Goal: Transaction & Acquisition: Purchase product/service

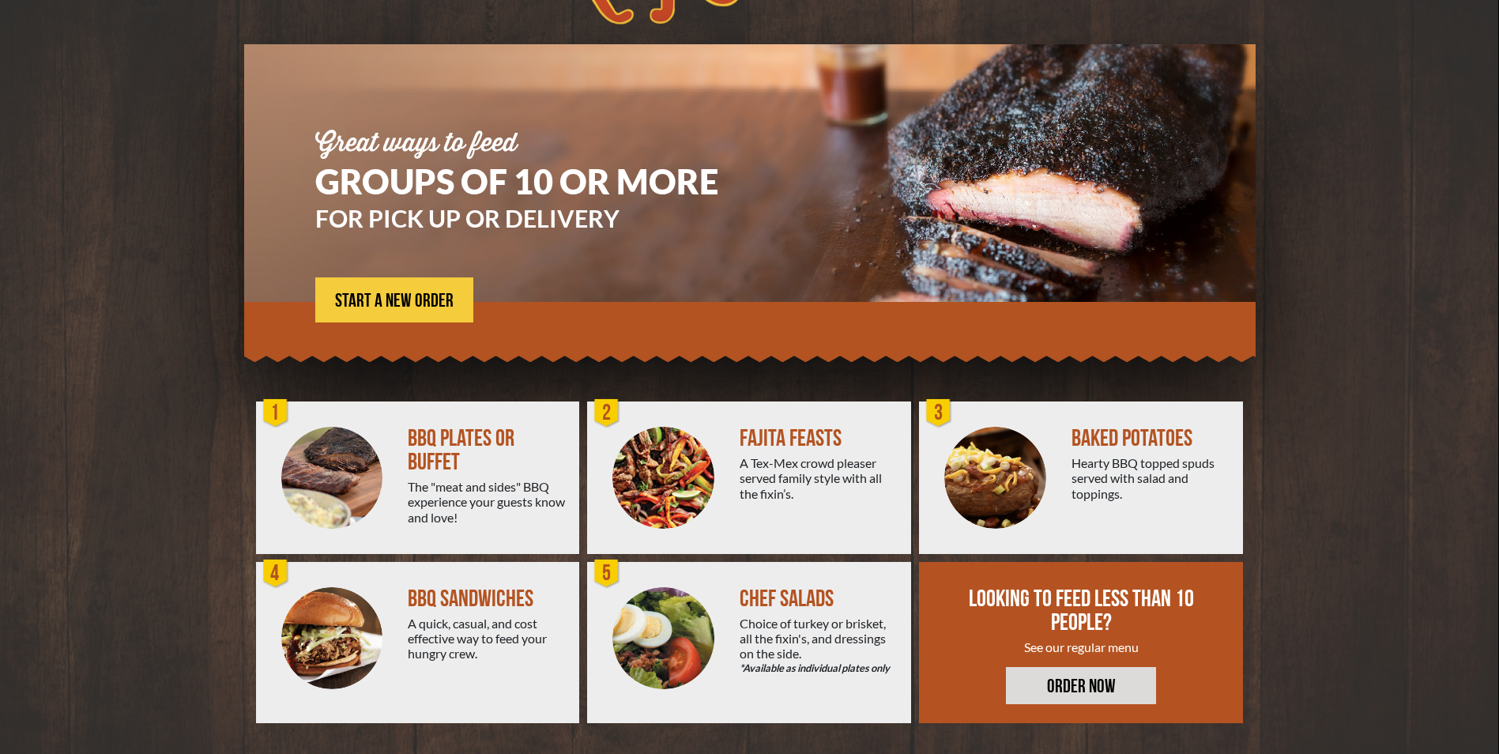
scroll to position [79, 0]
click at [431, 445] on div "BBQ PLATES OR BUFFET" at bounding box center [487, 449] width 159 height 47
click at [277, 411] on div "1" at bounding box center [276, 413] width 32 height 32
click at [393, 435] on div at bounding box center [332, 477] width 152 height 152
drag, startPoint x: 472, startPoint y: 505, endPoint x: 494, endPoint y: 529, distance: 32.5
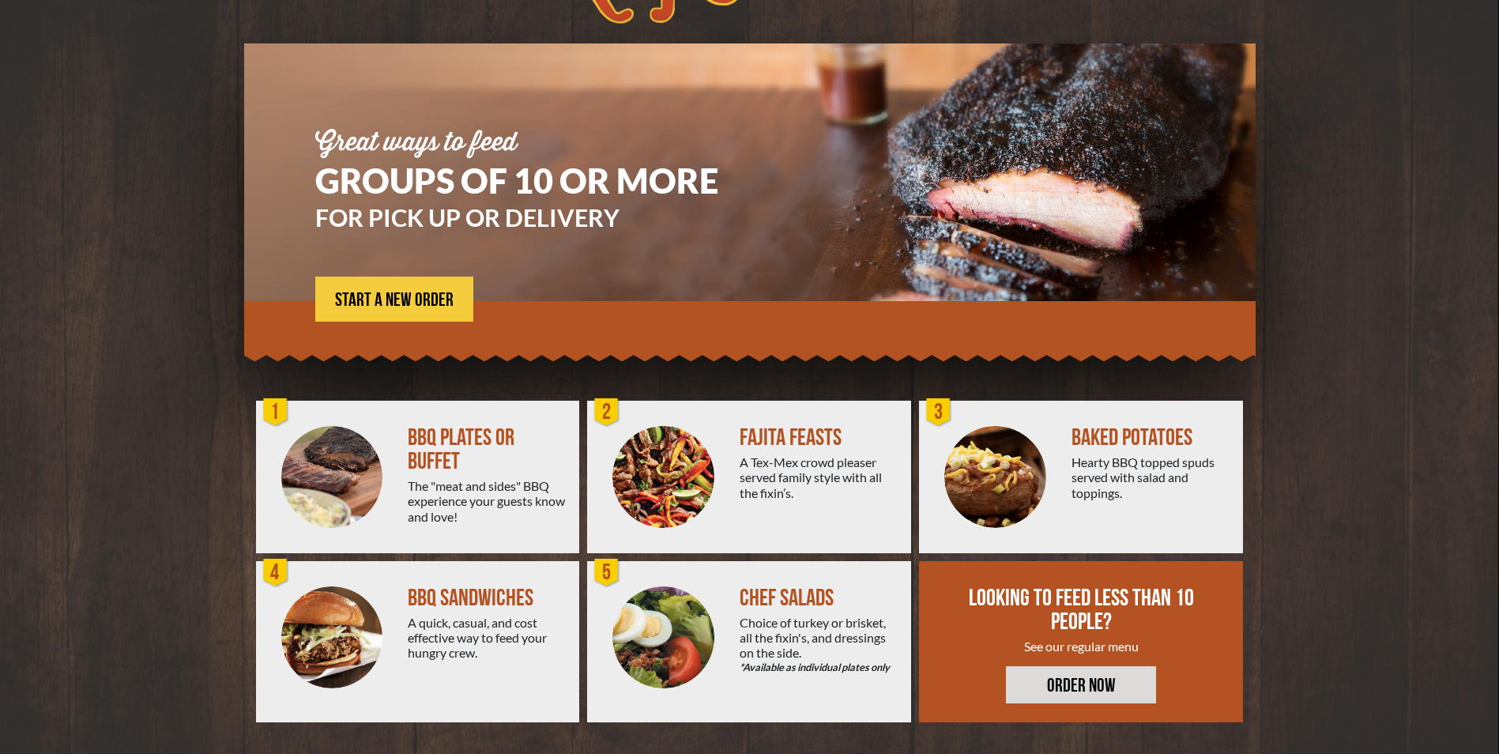
click at [473, 506] on div "The "meat and sides" BBQ experience your guests know and love!" at bounding box center [487, 501] width 159 height 46
click at [496, 531] on div "BBQ PLATES OR BUFFET The "meat and sides" BBQ experience your guests know and l…" at bounding box center [493, 477] width 171 height 152
click at [457, 521] on div "The "meat and sides" BBQ experience your guests know and love!" at bounding box center [487, 501] width 159 height 46
click at [462, 624] on div "A quick, casual, and cost effective way to feed your hungry crew." at bounding box center [487, 638] width 159 height 46
click at [463, 625] on div "A quick, casual, and cost effective way to feed your hungry crew." at bounding box center [487, 638] width 159 height 46
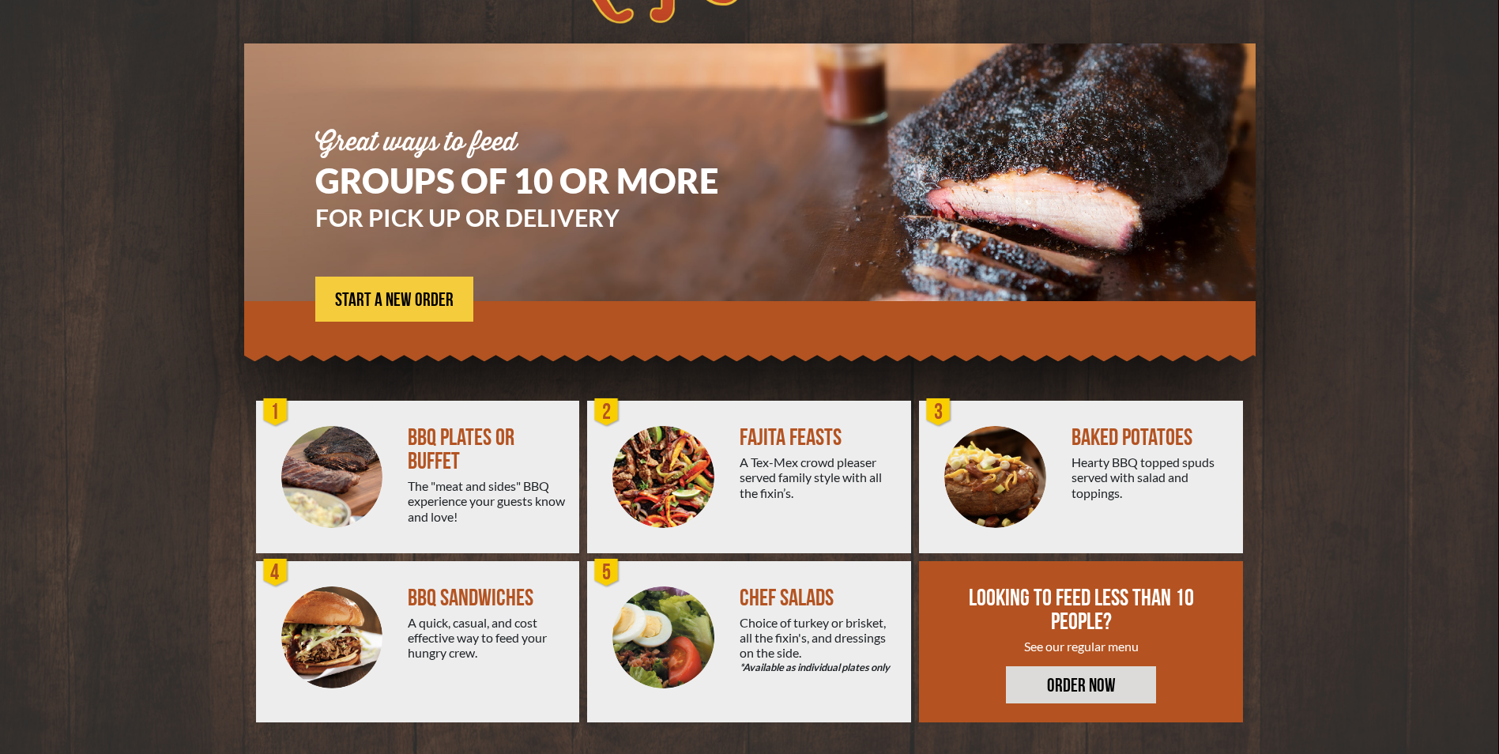
drag, startPoint x: 463, startPoint y: 625, endPoint x: 451, endPoint y: 513, distance: 112.8
click at [451, 513] on div "The "meat and sides" BBQ experience your guests know and love!" at bounding box center [487, 501] width 159 height 46
click at [452, 510] on div "The "meat and sides" BBQ experience your guests know and love!" at bounding box center [487, 501] width 159 height 46
click at [386, 299] on span "START A NEW ORDER" at bounding box center [394, 300] width 119 height 19
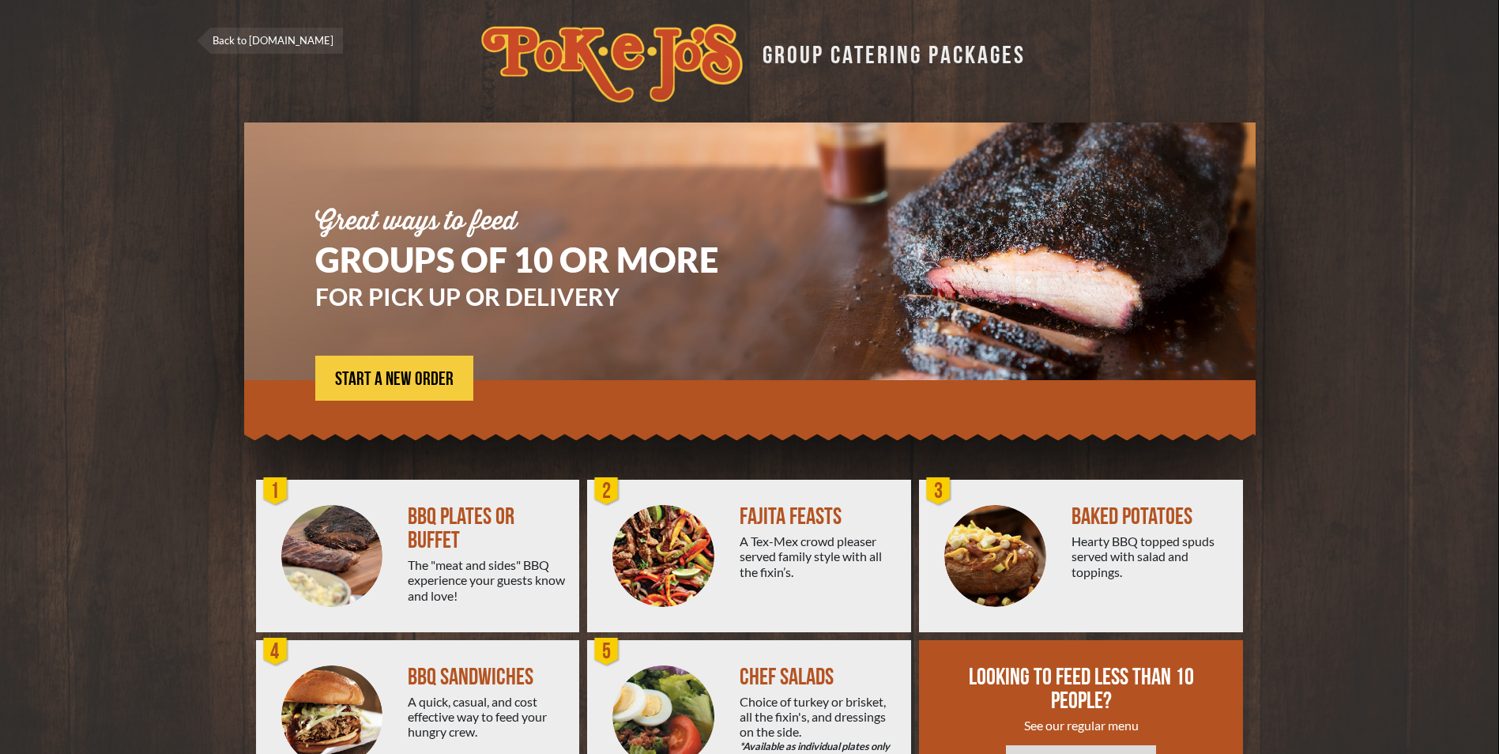
scroll to position [79, 0]
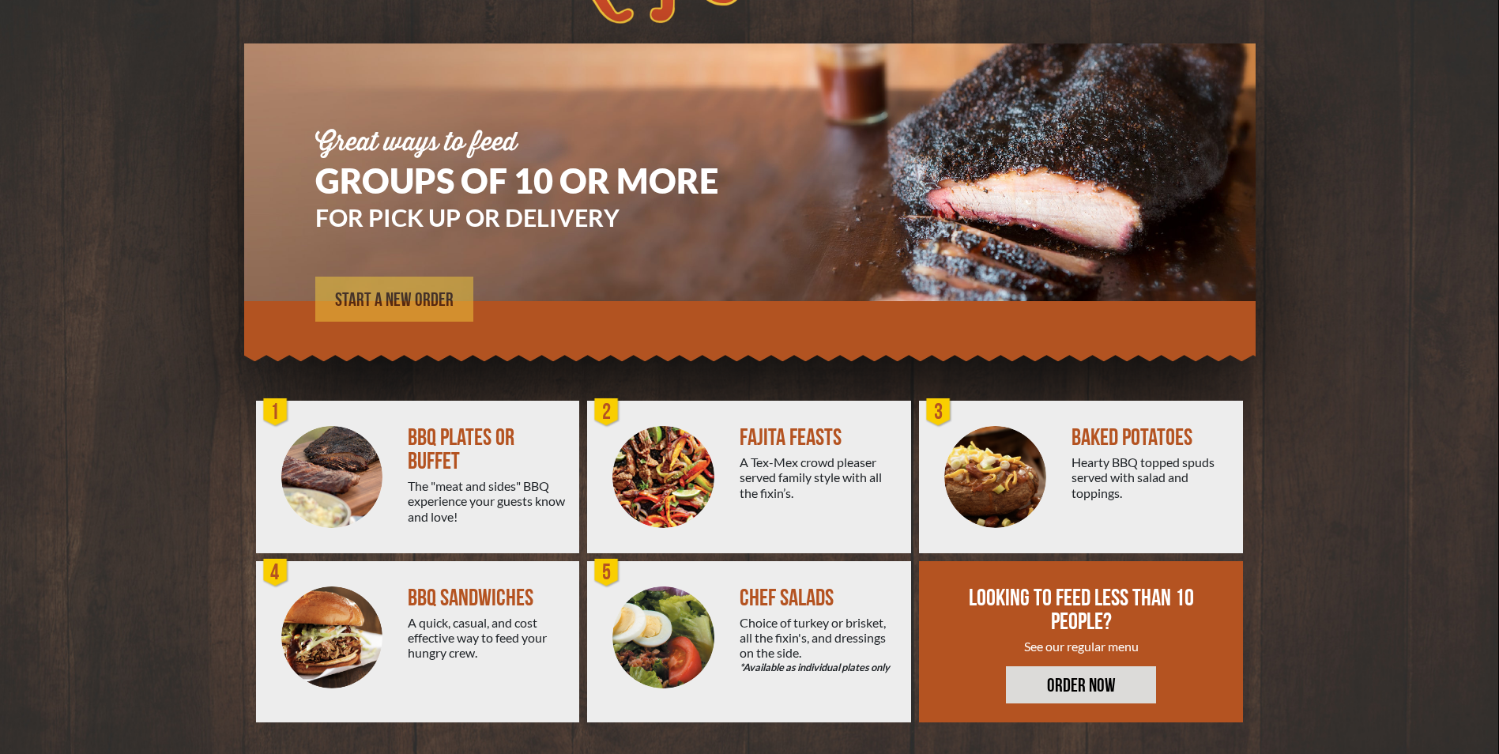
click at [354, 297] on span "START A NEW ORDER" at bounding box center [394, 300] width 119 height 19
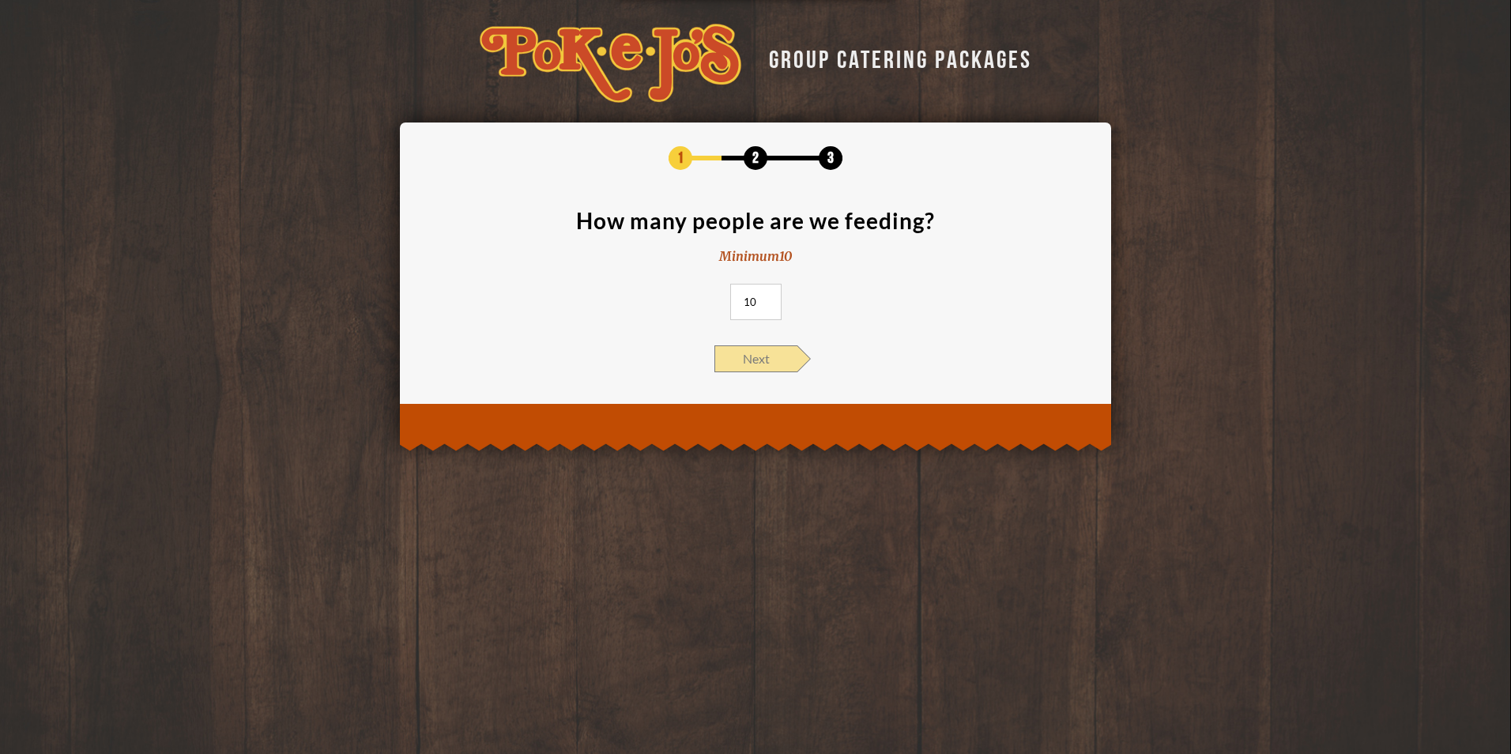
click at [754, 353] on span "Next" at bounding box center [755, 358] width 83 height 27
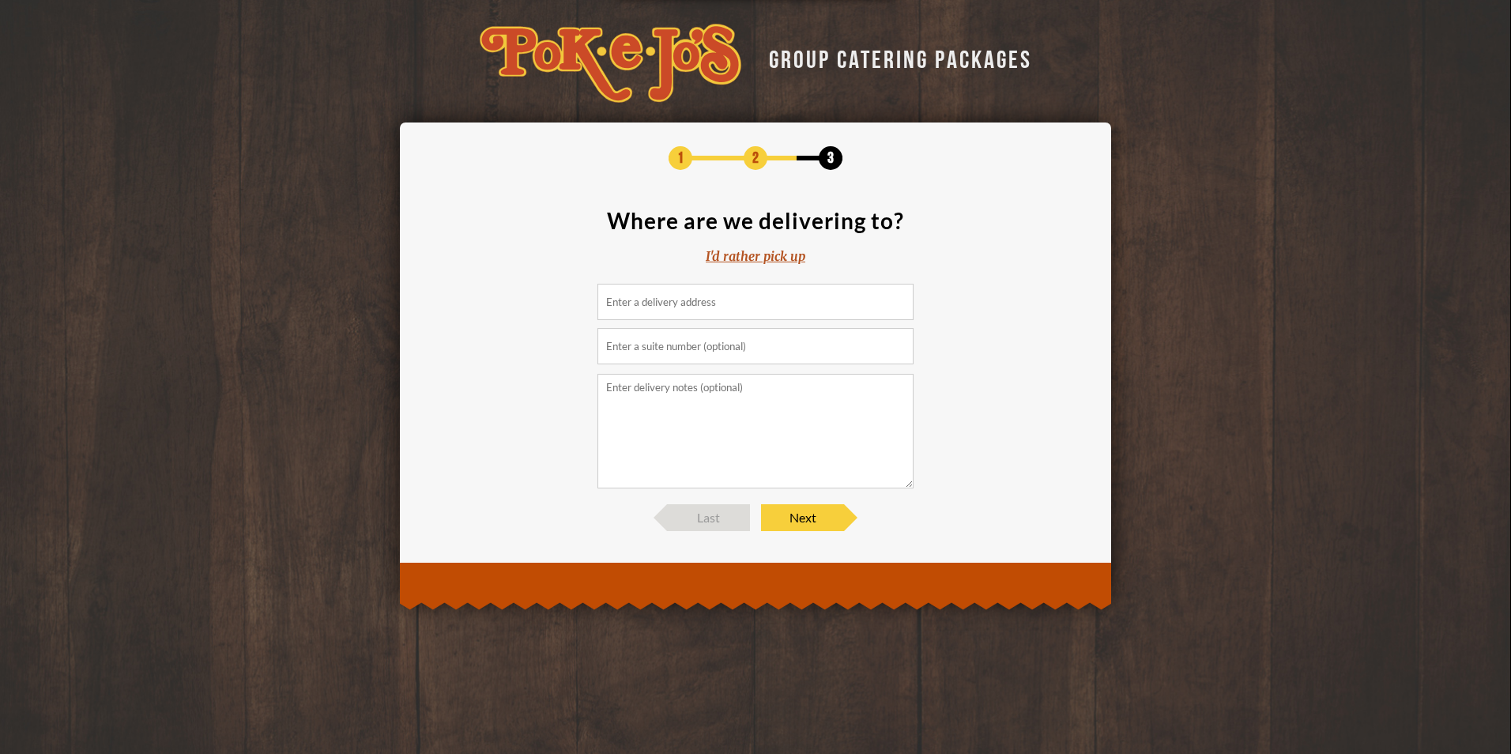
click at [731, 299] on input at bounding box center [755, 302] width 316 height 36
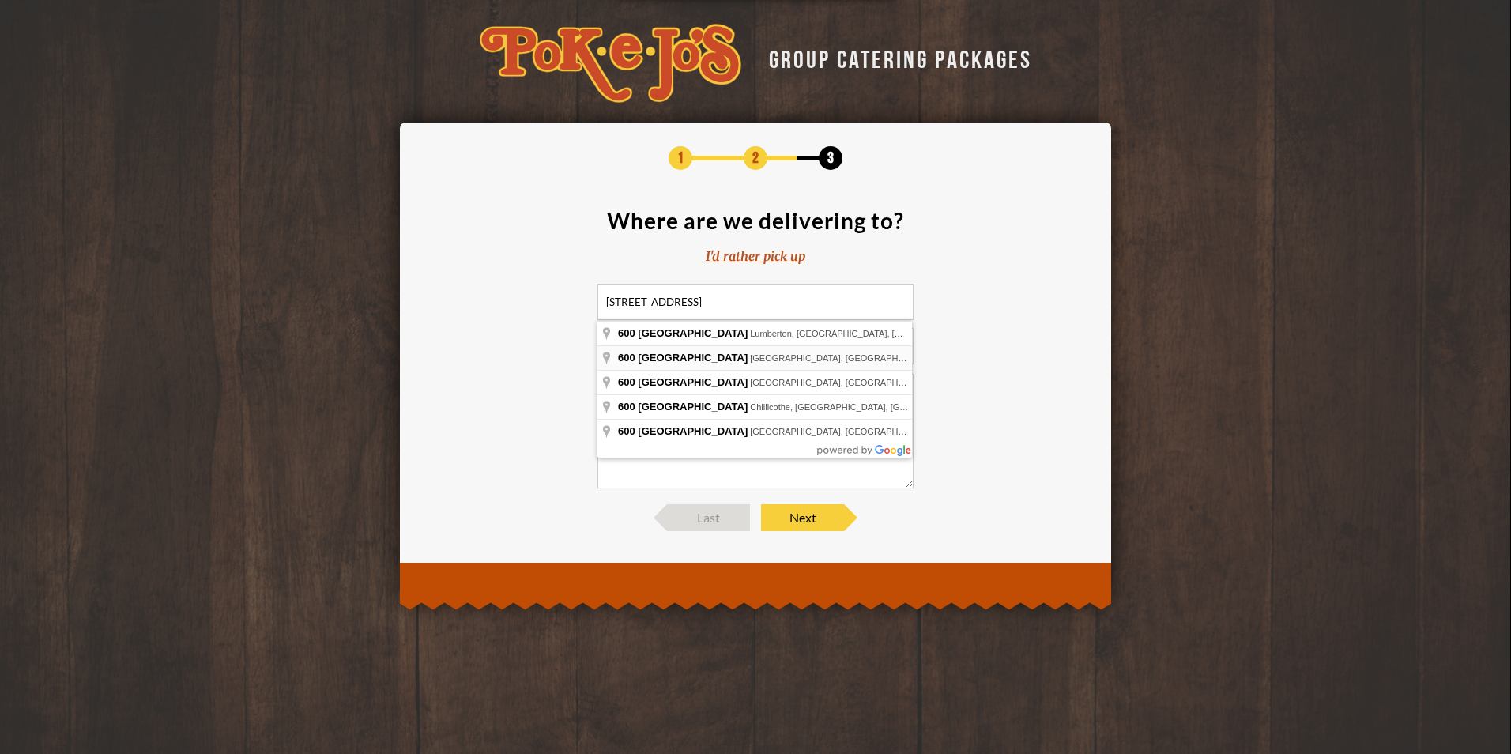
type input "[STREET_ADDRESS]"
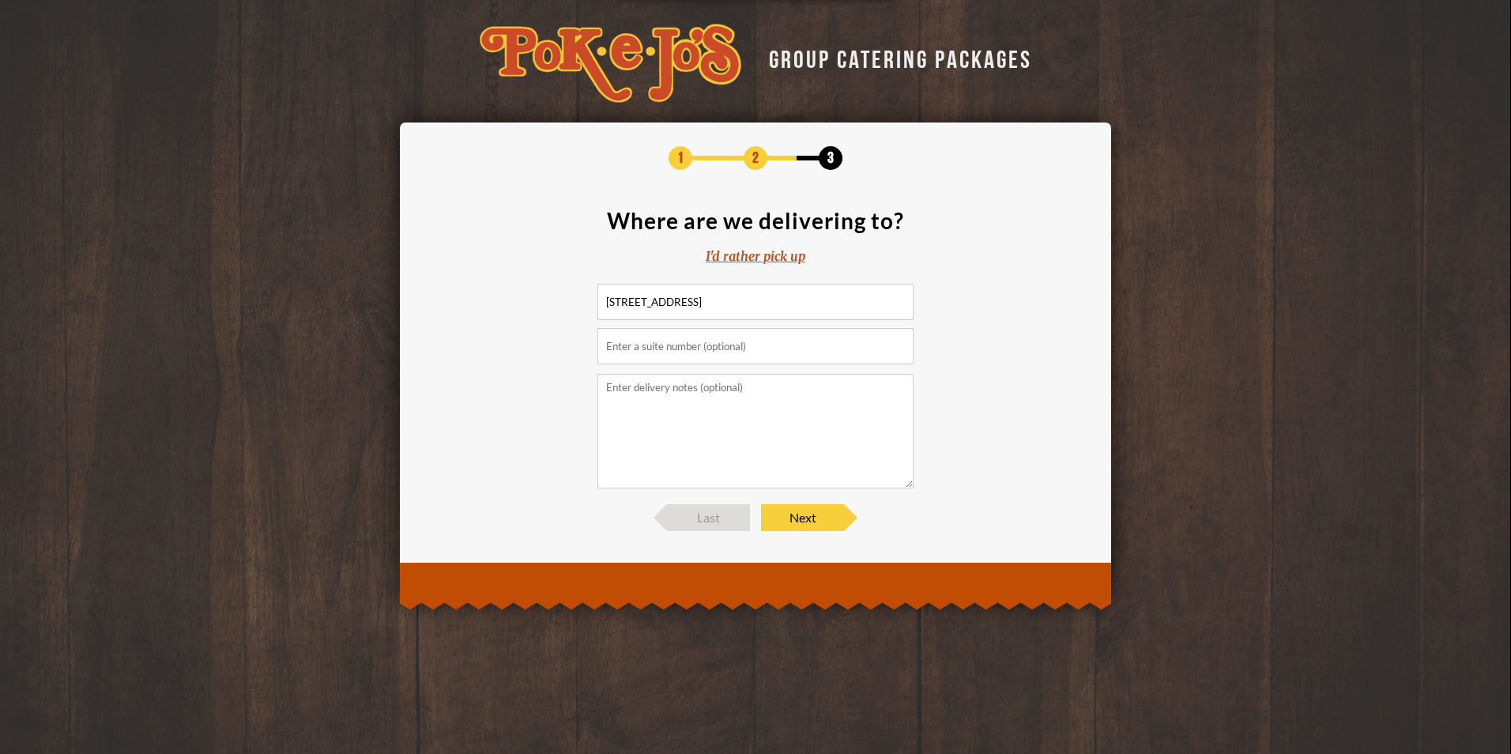
click at [687, 348] on input "text" at bounding box center [755, 346] width 316 height 36
click at [815, 520] on span "Next" at bounding box center [802, 517] width 83 height 27
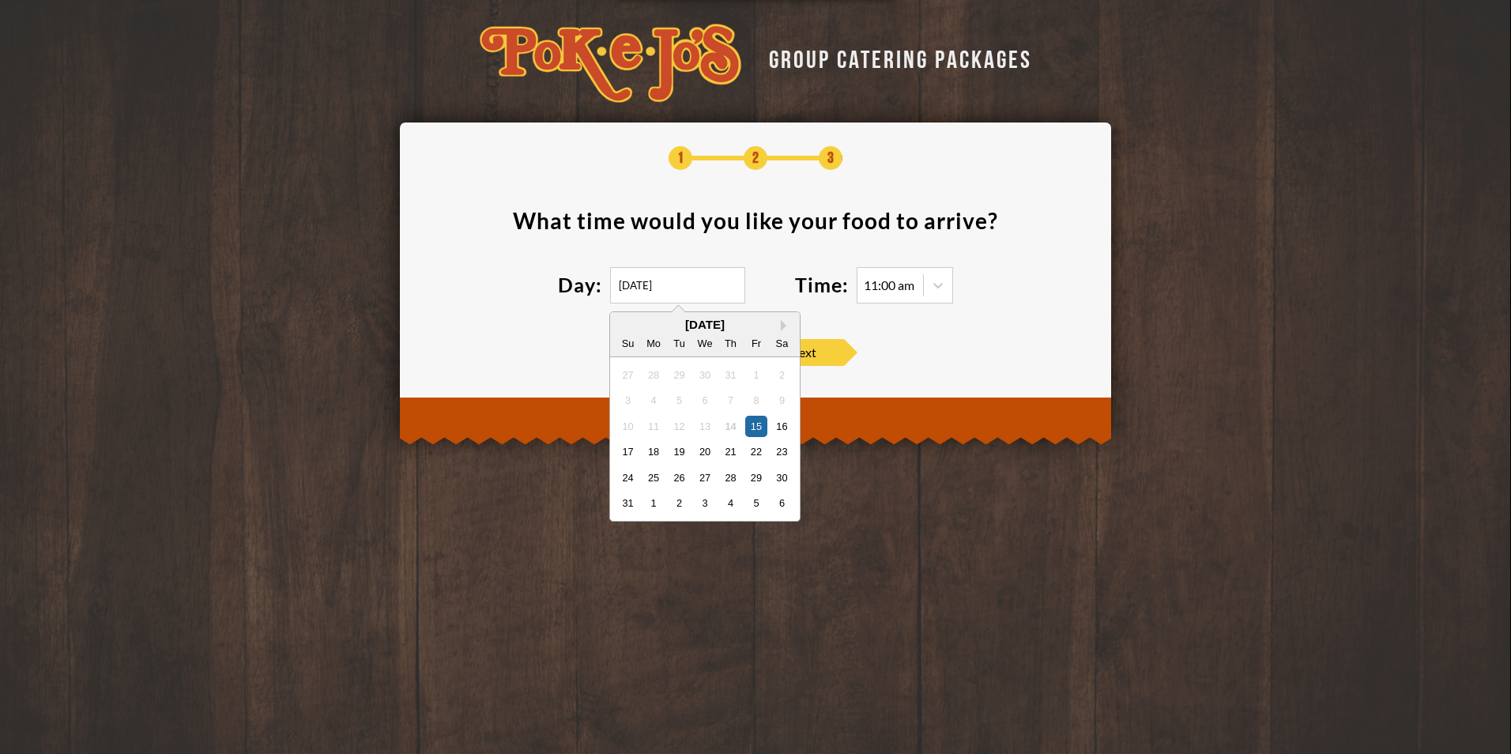
click at [679, 288] on input "[DATE]" at bounding box center [677, 285] width 135 height 36
click at [679, 446] on div "19" at bounding box center [678, 451] width 21 height 21
type input "[DATE]"
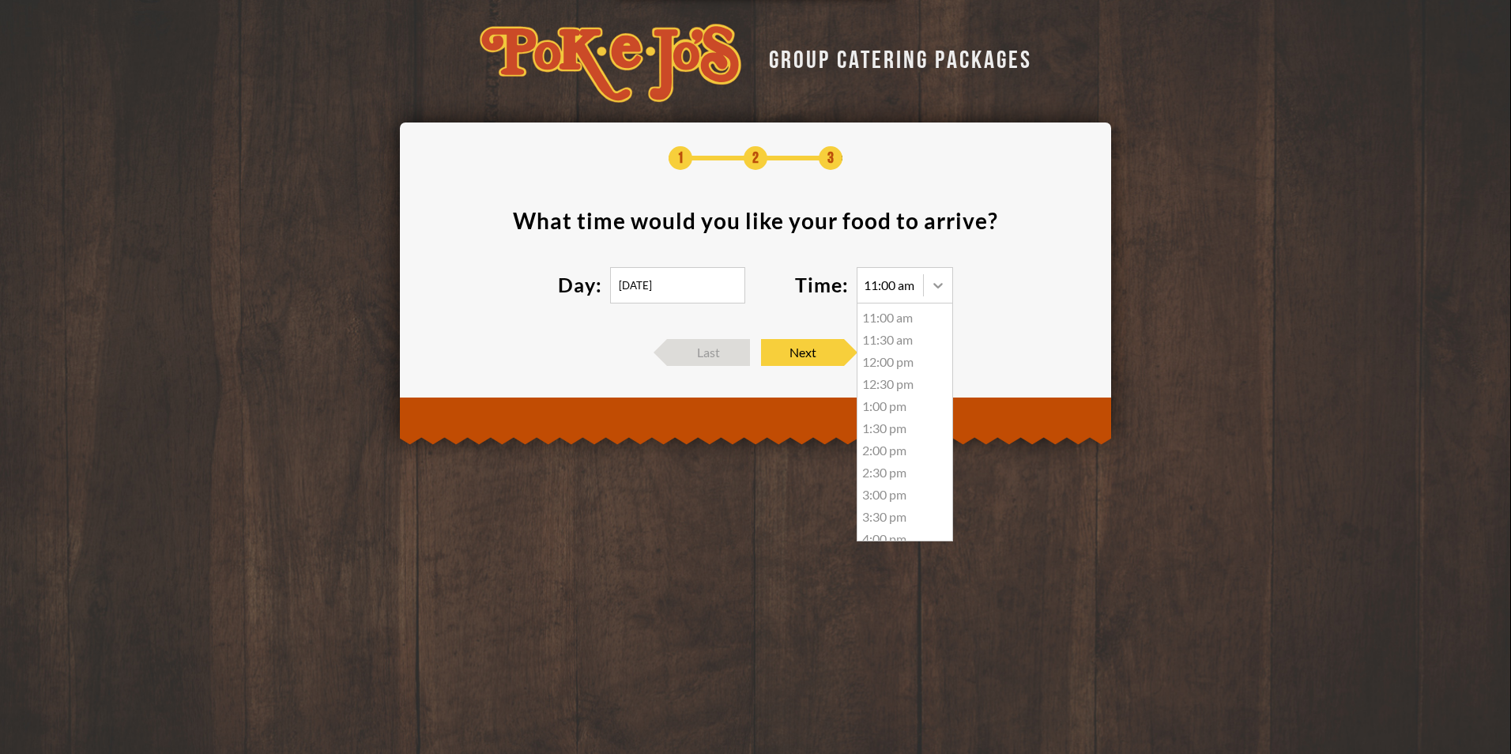
click at [933, 284] on icon at bounding box center [938, 285] width 16 height 16
click at [886, 342] on div "11:30 am" at bounding box center [904, 340] width 95 height 22
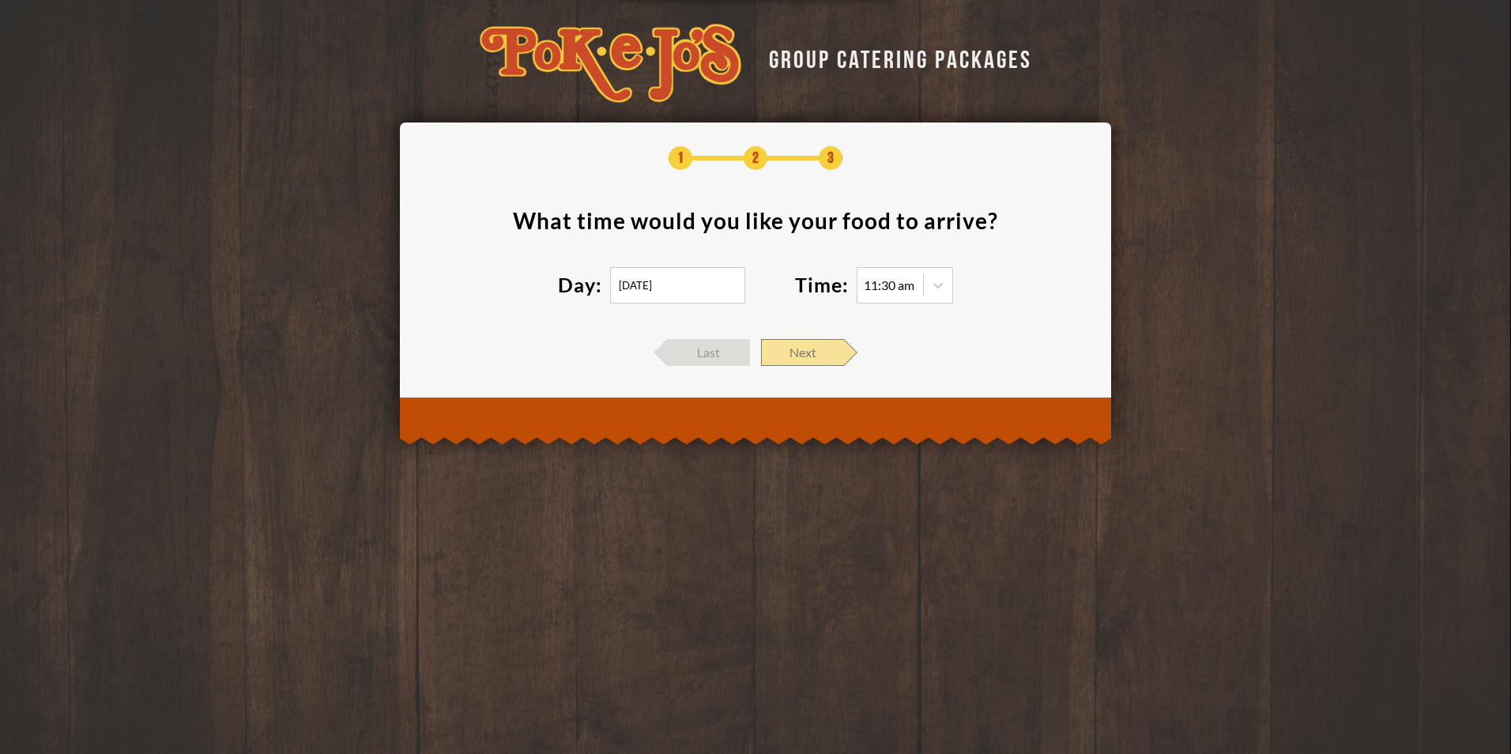
click at [803, 352] on span "Next" at bounding box center [802, 352] width 83 height 27
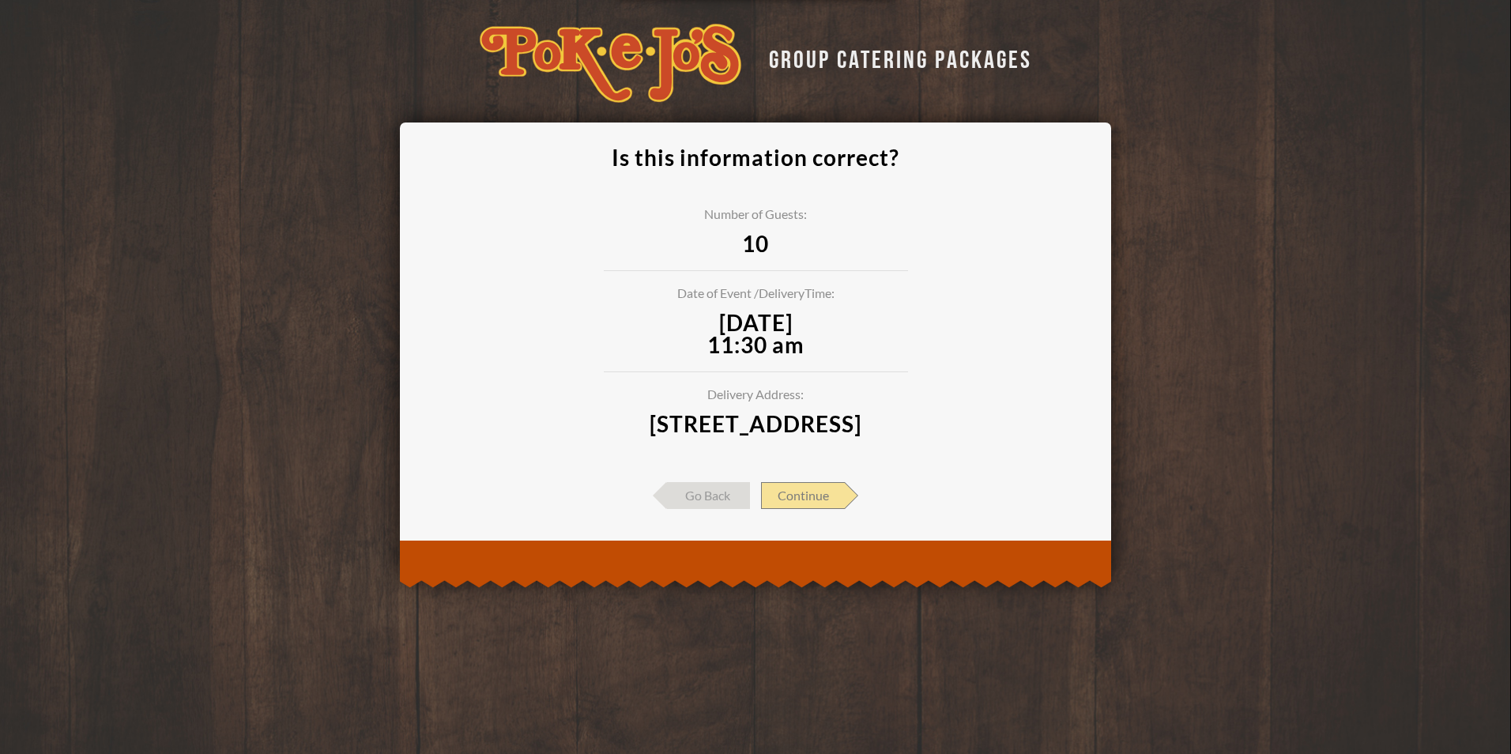
click at [818, 509] on span "Continue" at bounding box center [803, 495] width 84 height 27
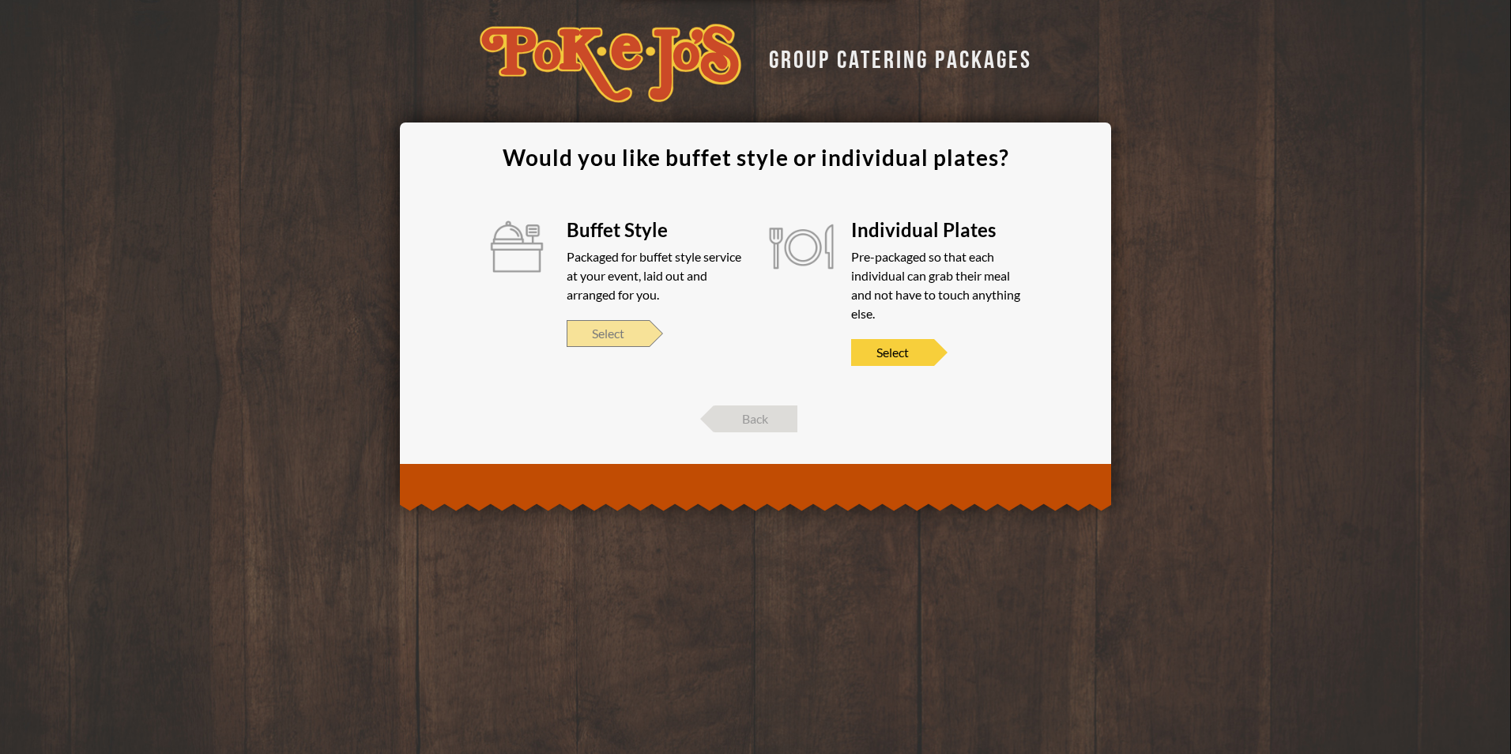
click at [612, 330] on span "Select" at bounding box center [607, 333] width 83 height 27
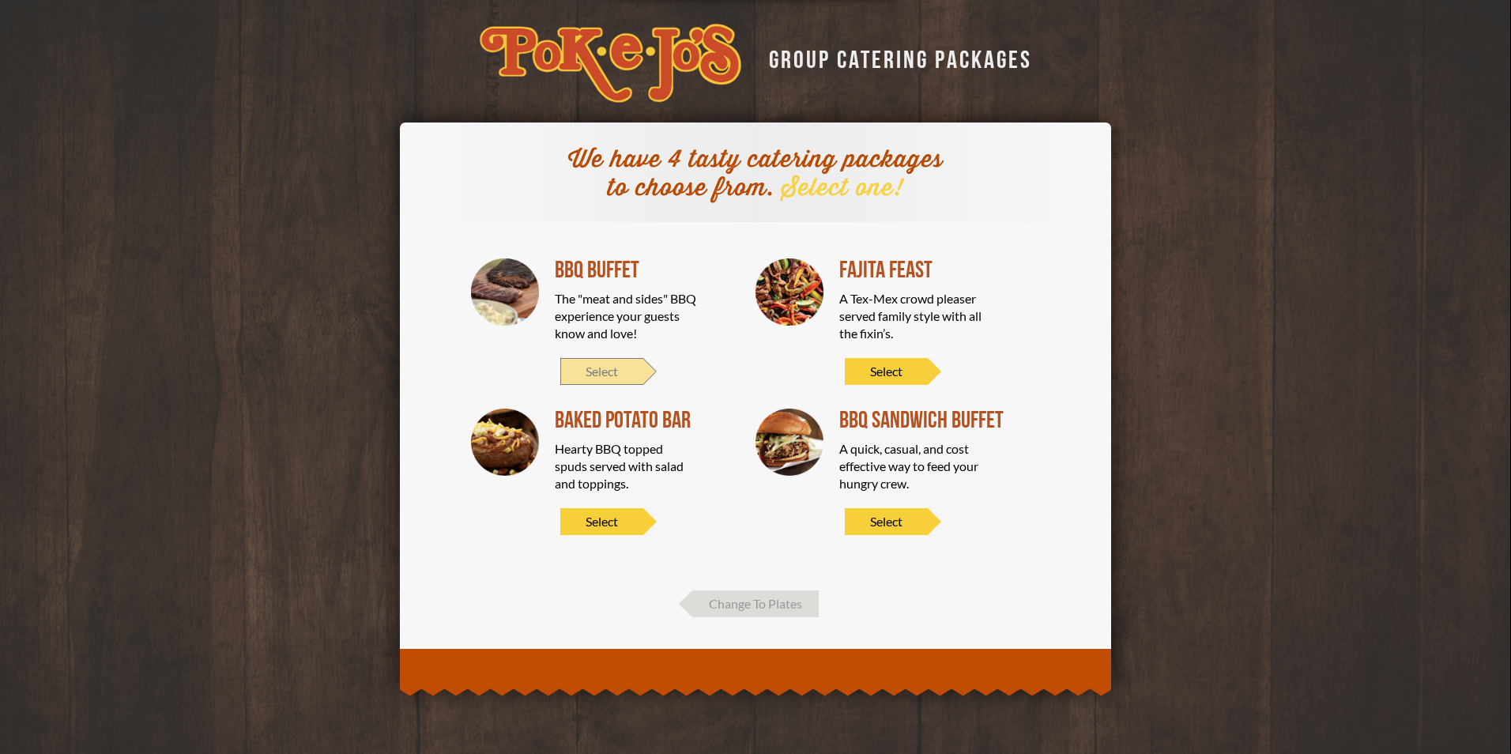
click at [600, 372] on span "Select" at bounding box center [601, 371] width 83 height 27
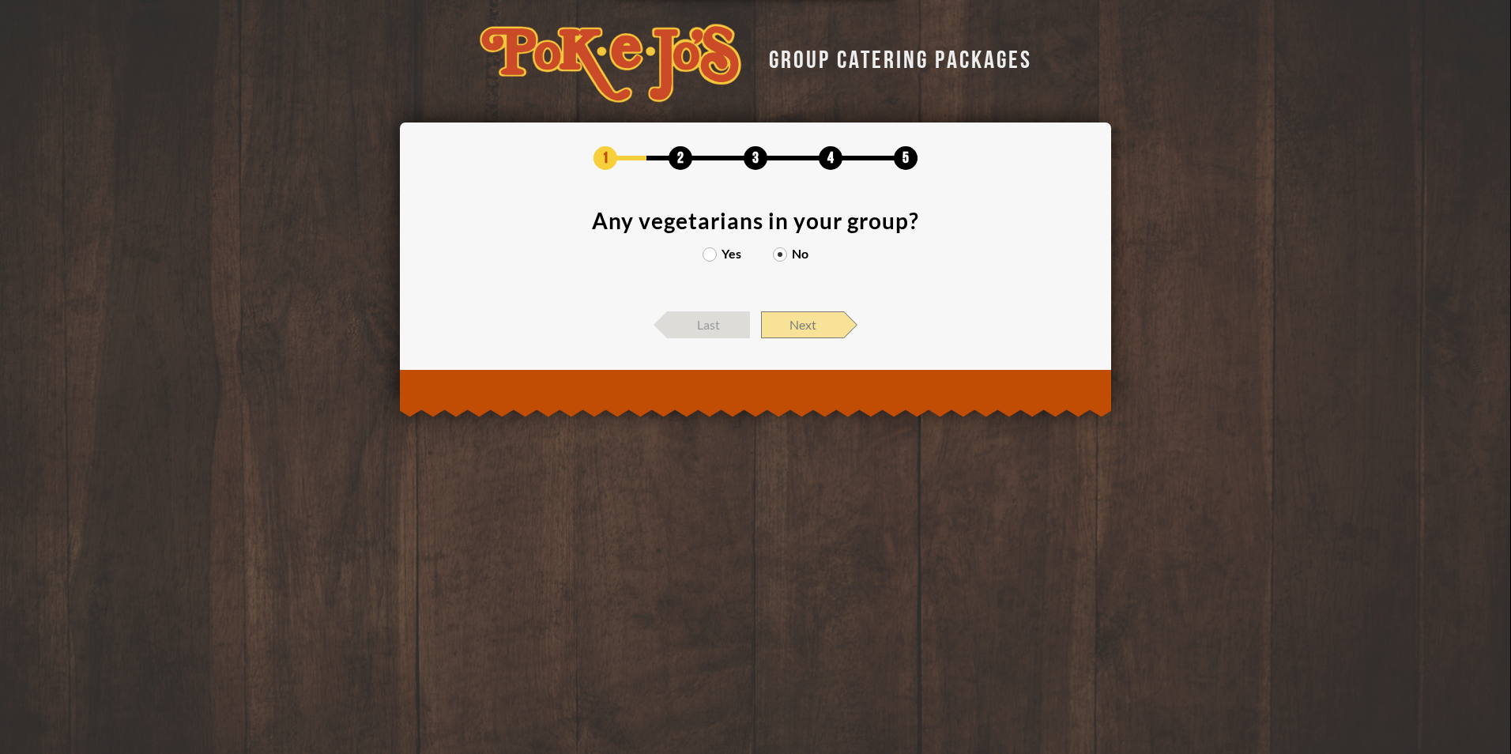
click at [818, 326] on span "Next" at bounding box center [802, 324] width 83 height 27
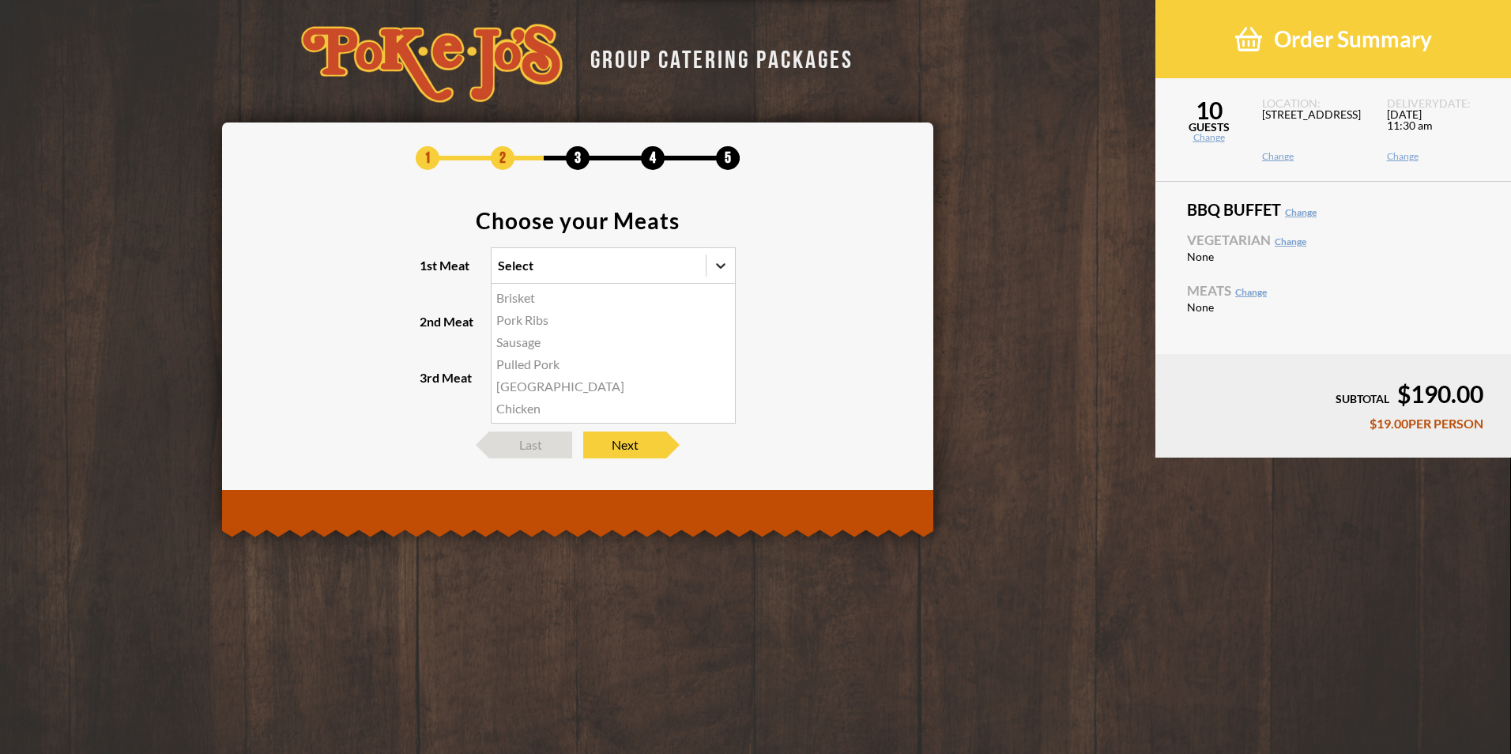
click at [717, 262] on icon at bounding box center [721, 266] width 16 height 16
click at [429, 273] on input "1st Meat option Brisket focused, 1 of 6. 6 results available. Use Up and Down t…" at bounding box center [429, 273] width 0 height 0
click at [984, 315] on div "GROUP CATERING PACKAGES 1 2 3 4 5 Choose your Meats 1st Meat option Brisket foc…" at bounding box center [577, 264] width 1155 height 529
click at [666, 270] on div "Select" at bounding box center [598, 265] width 214 height 35
click at [429, 273] on input "1st Meat Select" at bounding box center [429, 273] width 0 height 0
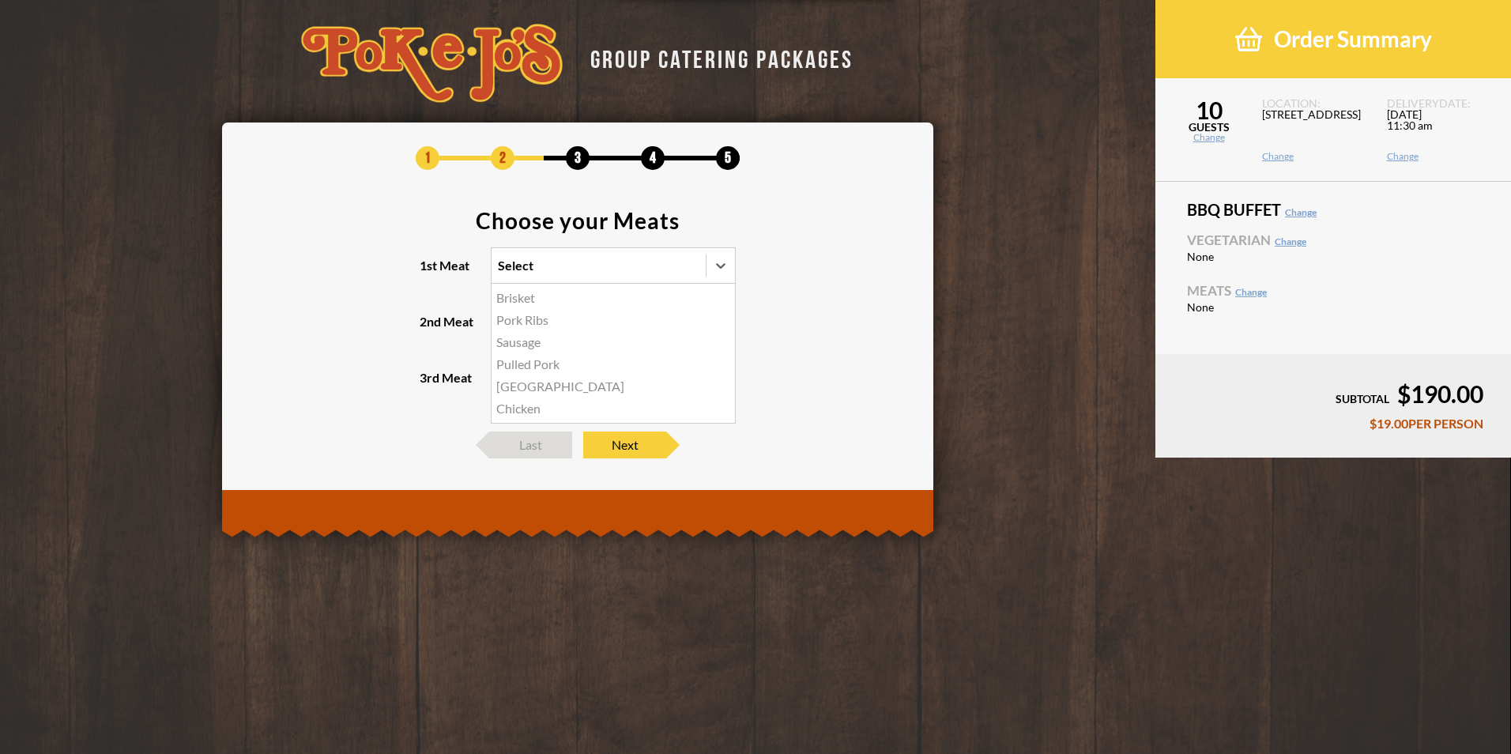
click at [529, 296] on div "Brisket" at bounding box center [612, 298] width 243 height 22
click at [429, 273] on input "1st Meat option Brisket focused, 1 of 6. 6 results available. Use Up and Down t…" at bounding box center [429, 273] width 0 height 0
click at [564, 327] on div "Select" at bounding box center [584, 321] width 186 height 35
click at [429, 329] on input "2nd Meat Select" at bounding box center [429, 329] width 0 height 0
click at [529, 444] on div "Chicken" at bounding box center [612, 442] width 243 height 22
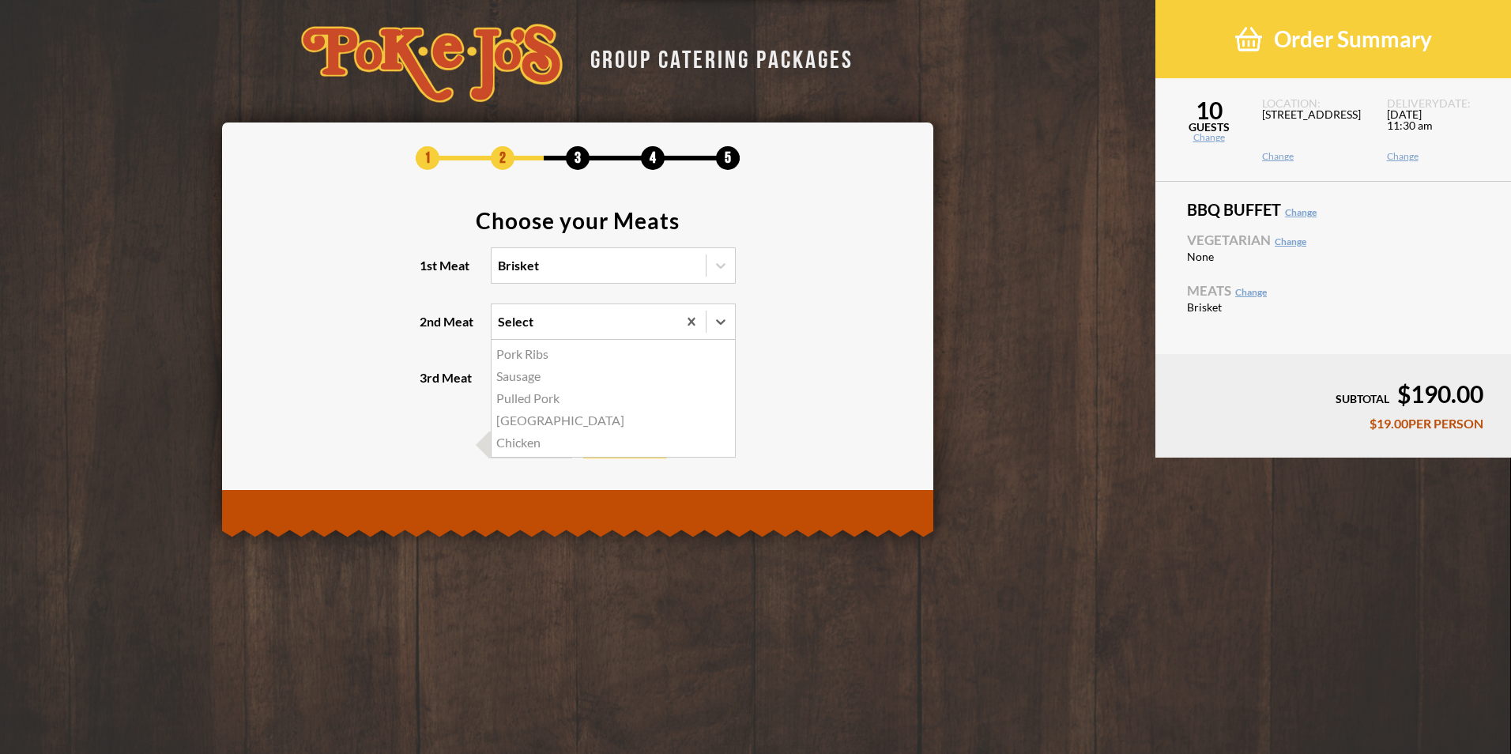
click at [429, 329] on input "2nd Meat option Chicken focused, 5 of 5. 5 results available. Use Up and Down t…" at bounding box center [429, 329] width 0 height 0
click at [689, 318] on icon at bounding box center [691, 322] width 16 height 16
click at [429, 329] on input "2nd Meat option Chicken, selected. 0 results available. Select is focused , pre…" at bounding box center [429, 329] width 0 height 0
click at [681, 322] on div at bounding box center [691, 321] width 28 height 28
click at [429, 329] on input "2nd Meat option Chicken, selected. 0 results available. Select is focused , pre…" at bounding box center [429, 329] width 0 height 0
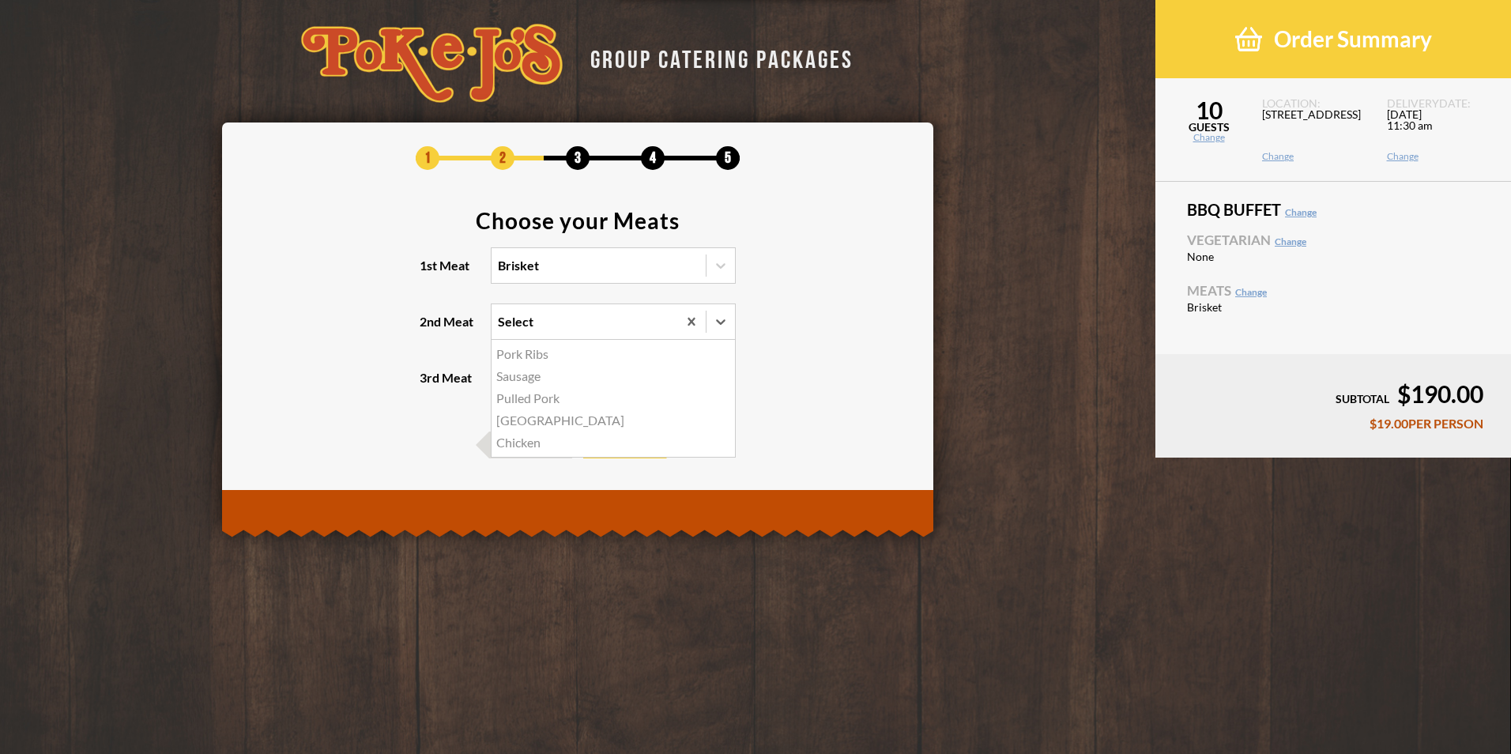
click at [517, 315] on div "Select" at bounding box center [516, 321] width 36 height 13
click at [429, 329] on input "2nd Meat option Chicken, selected. option Pork Ribs focused, 1 of 5. 5 results …" at bounding box center [429, 329] width 0 height 0
click at [520, 418] on div "[GEOGRAPHIC_DATA]" at bounding box center [612, 420] width 243 height 22
click at [429, 329] on input "2nd Meat option Chicken, selected. option Turkey focused, 4 of 5. 5 results ava…" at bounding box center [429, 329] width 0 height 0
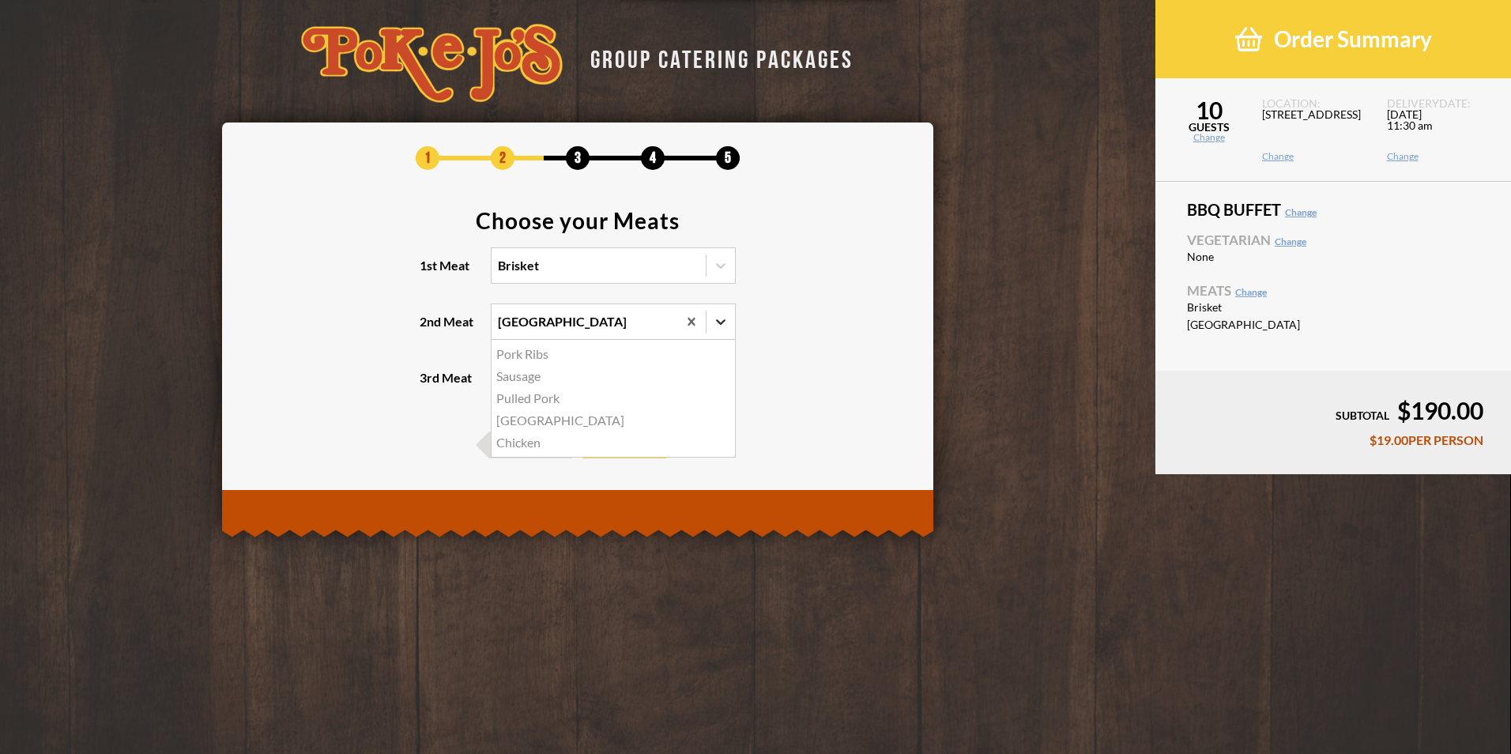
click at [730, 322] on div at bounding box center [720, 321] width 28 height 28
click at [429, 329] on input "2nd Meat option [GEOGRAPHIC_DATA], selected. option Pork Ribs focused, 1 of 5. …" at bounding box center [429, 329] width 0 height 0
click at [524, 448] on div "Chicken" at bounding box center [612, 442] width 243 height 22
click at [429, 329] on input "2nd Meat option [GEOGRAPHIC_DATA], selected. option Chicken focused, 5 of 5. 5 …" at bounding box center [429, 329] width 0 height 0
click at [718, 378] on icon at bounding box center [720, 378] width 9 height 6
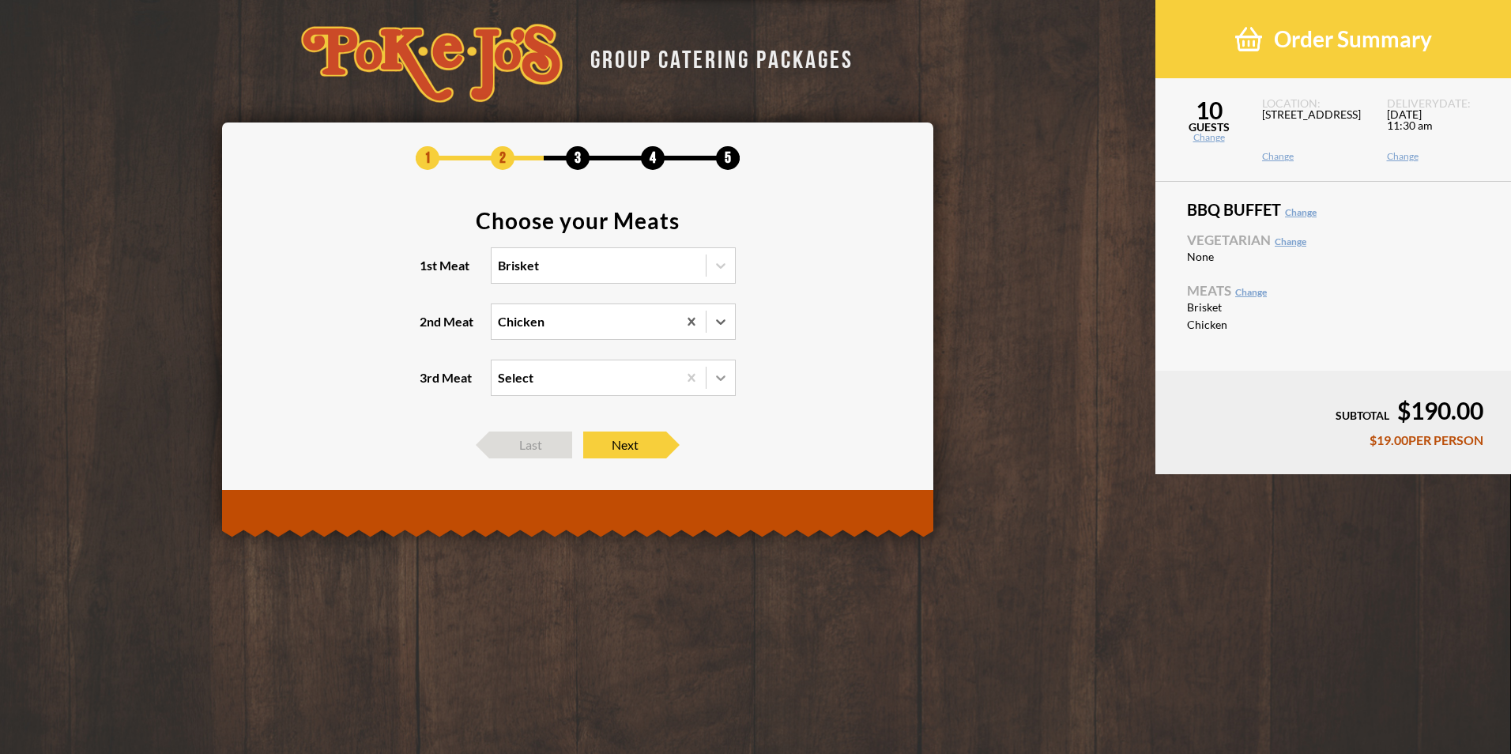
click at [429, 385] on input "3rd Meat Select" at bounding box center [429, 385] width 0 height 0
click at [587, 435] on div "Sausage +$2.00/PERSON" at bounding box center [612, 432] width 243 height 22
click at [429, 385] on input "3rd Meat option Sausage focused, 2 of 4. 4 results available. Use Up and Down t…" at bounding box center [429, 385] width 0 height 0
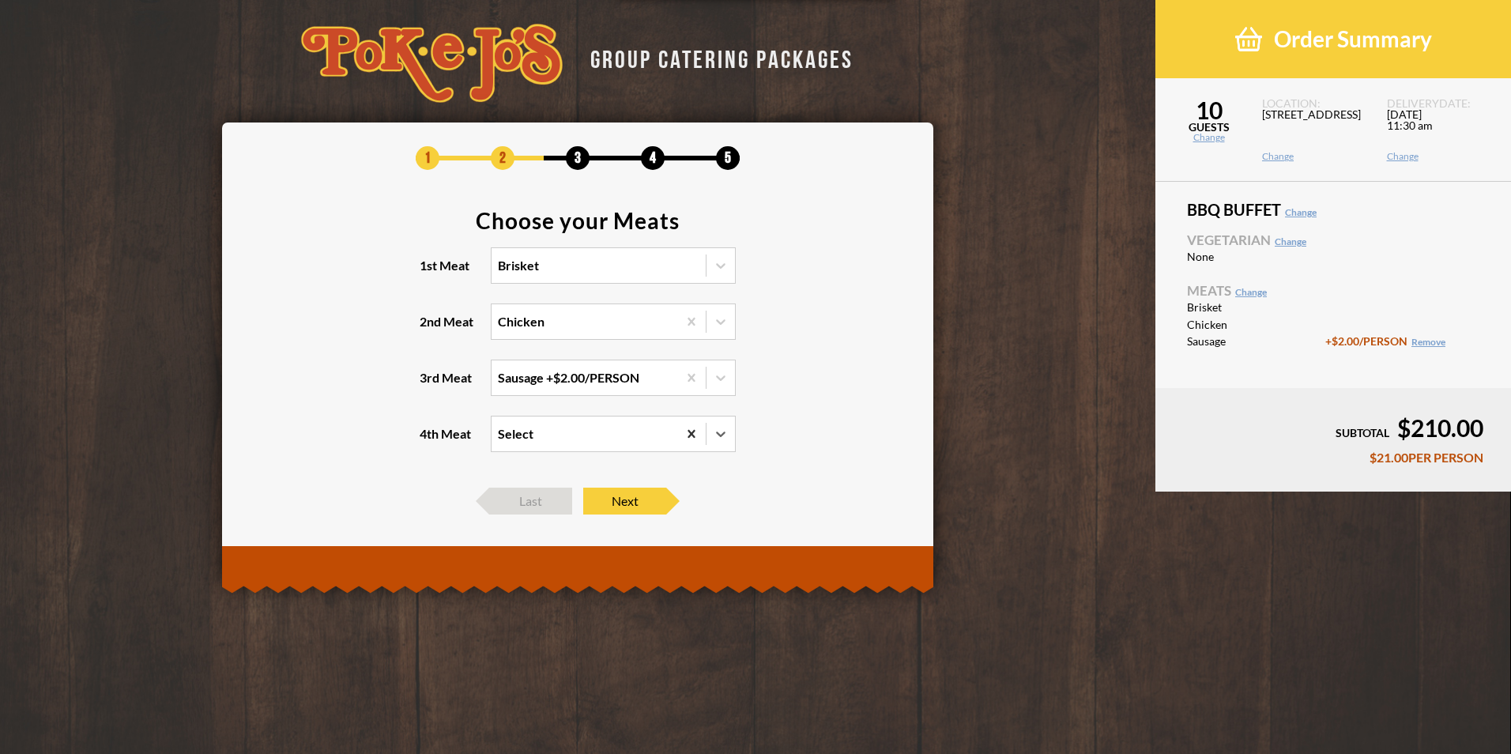
click at [687, 435] on icon at bounding box center [691, 434] width 16 height 16
click at [429, 441] on input "4th Meat 0 results available. Select is focused , press Down to open the menu, …" at bounding box center [429, 441] width 0 height 0
click at [638, 499] on span "Next" at bounding box center [624, 500] width 83 height 27
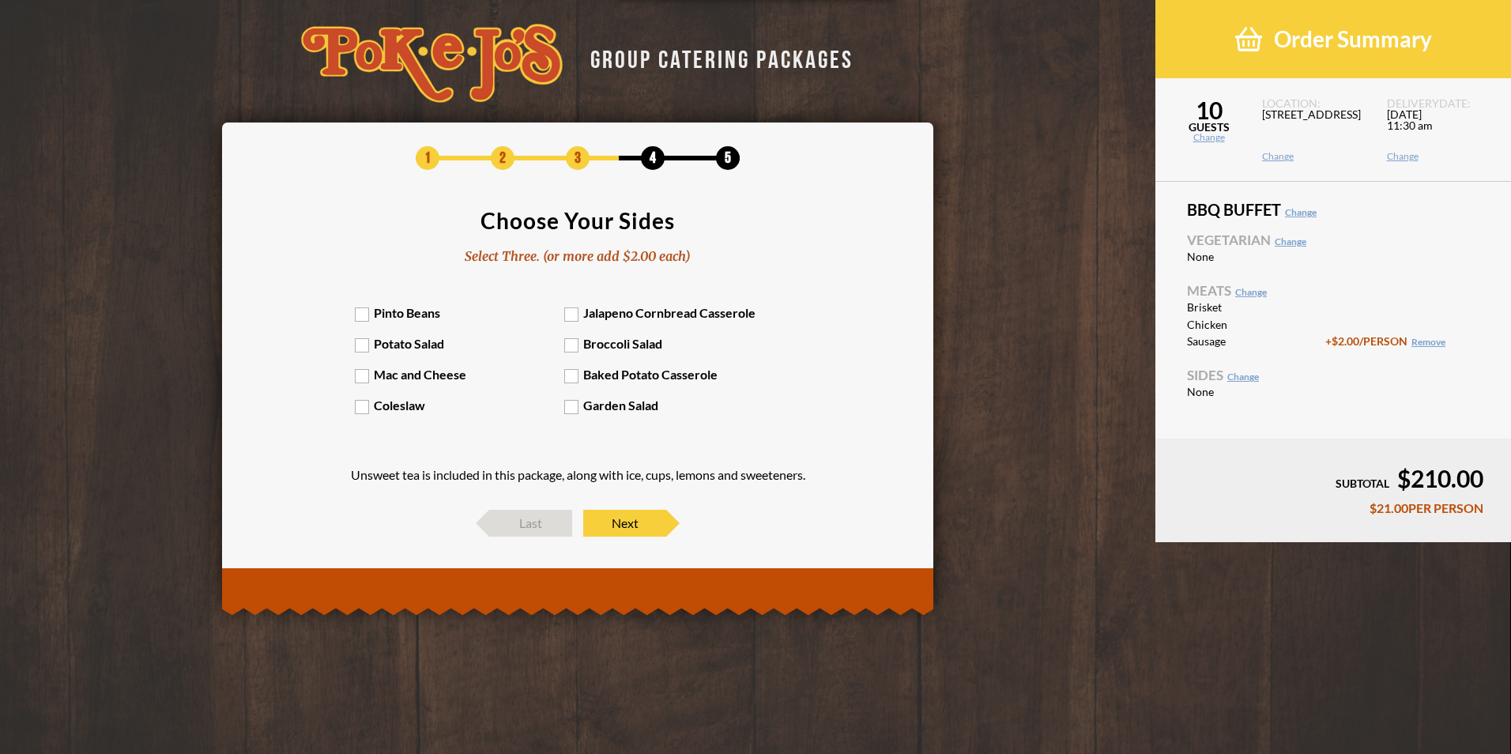
click at [362, 344] on label "Potato Salad" at bounding box center [460, 343] width 210 height 15
click at [0, 0] on input "Potato Salad" at bounding box center [0, 0] width 0 height 0
click at [509, 386] on div "Pinto Beans Jalapeno Cornbread Casserole Potato Salad Broccoli Salad Mac and Ch…" at bounding box center [578, 367] width 446 height 124
click at [516, 376] on label "Mac and Cheese" at bounding box center [460, 374] width 210 height 15
click at [0, 0] on input "Mac and Cheese" at bounding box center [0, 0] width 0 height 0
